Goal: Task Accomplishment & Management: Manage account settings

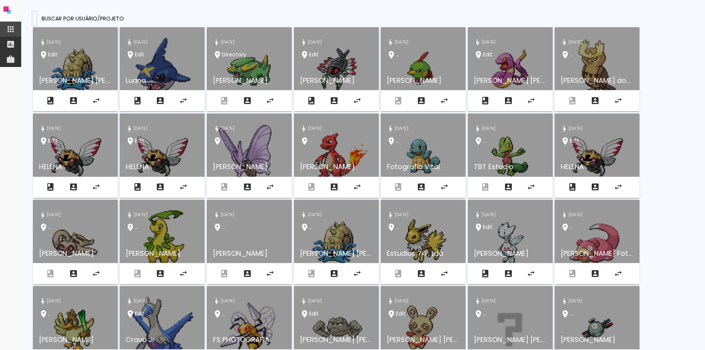
paste input "[EMAIL_ADDRESS][DOMAIN_NAME]"
type input "[EMAIL_ADDRESS][DOMAIN_NAME]"
type paper-input "[EMAIL_ADDRESS][DOMAIN_NAME]"
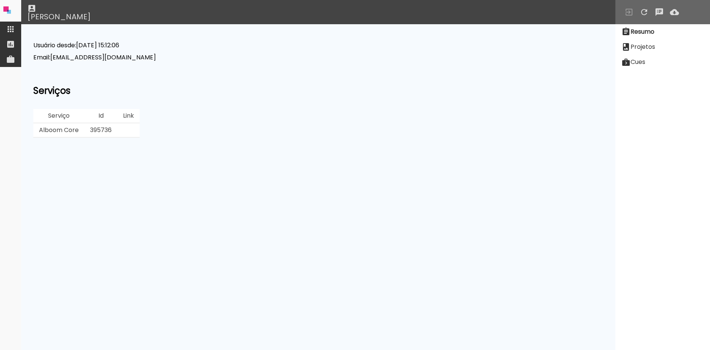
click at [0, 0] on slot "Projetos" at bounding box center [0, 0] width 0 height 0
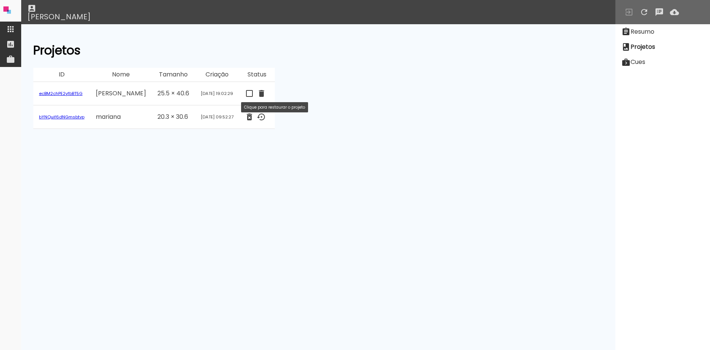
click at [266, 117] on iron-icon at bounding box center [261, 116] width 9 height 9
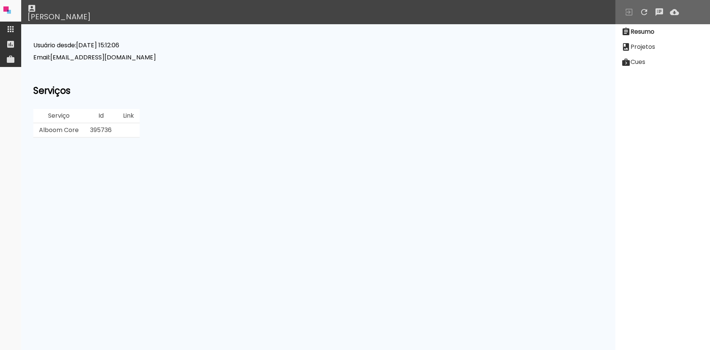
click at [0, 0] on slot "Projetos" at bounding box center [0, 0] width 0 height 0
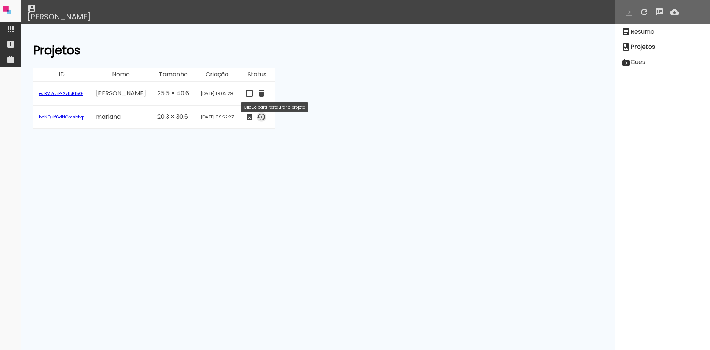
click at [266, 117] on iron-icon at bounding box center [261, 116] width 9 height 9
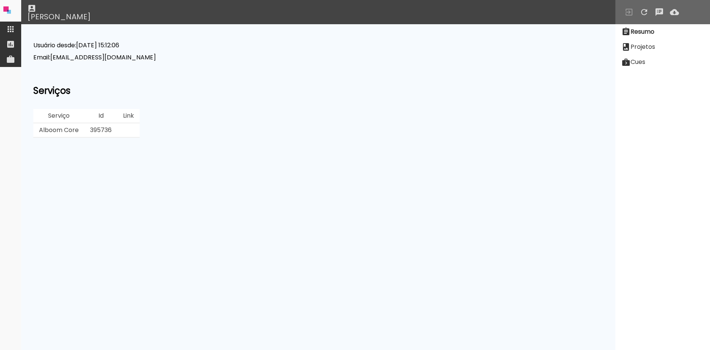
click at [0, 0] on slot "Projetos" at bounding box center [0, 0] width 0 height 0
